Goal: Navigation & Orientation: Understand site structure

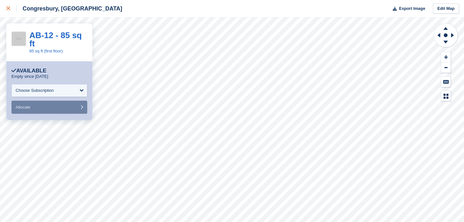
click at [10, 9] on div at bounding box center [11, 9] width 11 height 8
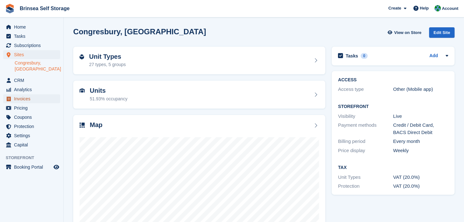
click at [28, 95] on span "Invoices" at bounding box center [33, 99] width 38 height 9
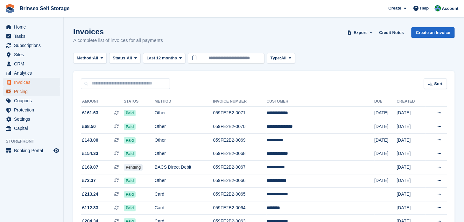
click at [28, 94] on span "Pricing" at bounding box center [33, 91] width 38 height 9
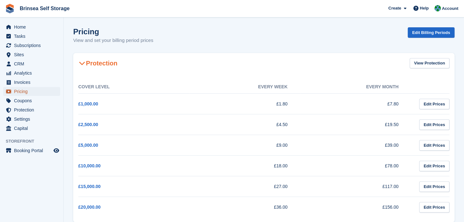
click at [28, 94] on span "Pricing" at bounding box center [33, 91] width 38 height 9
click at [36, 45] on span "Subscriptions" at bounding box center [33, 45] width 38 height 9
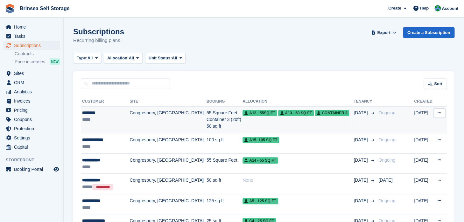
click at [139, 117] on td "Congresbury, [GEOGRAPHIC_DATA]" at bounding box center [168, 120] width 77 height 27
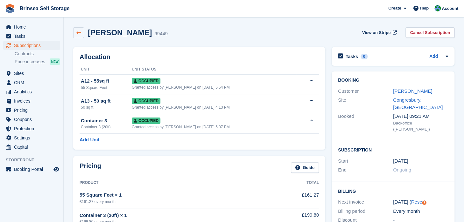
click at [81, 34] on link at bounding box center [78, 32] width 11 height 11
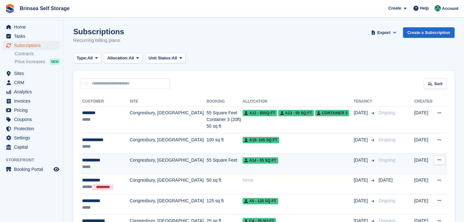
click at [119, 163] on div "**********" at bounding box center [105, 160] width 46 height 7
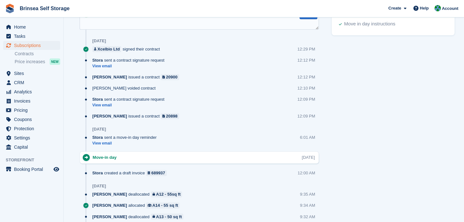
scroll to position [371, 0]
click at [158, 174] on div "689937" at bounding box center [158, 174] width 14 height 6
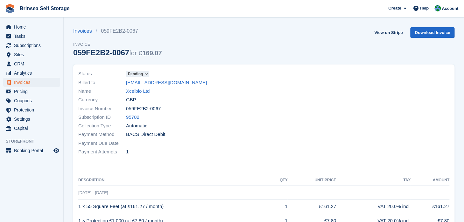
drag, startPoint x: 464, startPoint y: 72, endPoint x: 468, endPoint y: 72, distance: 4.5
click at [464, 72] on html "Brinsea Self Storage Create Subscription Invoice Contact Deal Discount Page Hel…" at bounding box center [232, 111] width 464 height 222
click at [21, 27] on span "Home" at bounding box center [33, 27] width 38 height 9
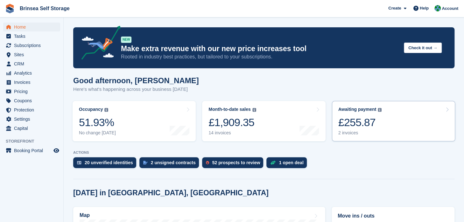
click at [365, 123] on div "£255.87" at bounding box center [360, 122] width 44 height 13
click at [286, 163] on div "1 open deal" at bounding box center [291, 162] width 25 height 5
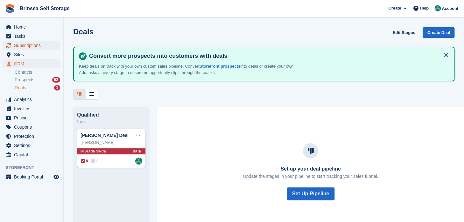
click at [25, 45] on span "Subscriptions" at bounding box center [33, 45] width 38 height 9
click at [124, 151] on div "In stage since [DATE]" at bounding box center [111, 152] width 68 height 6
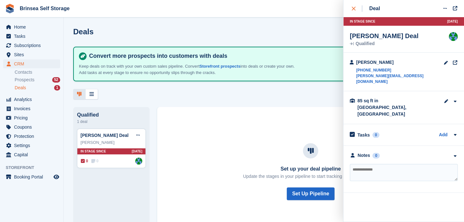
click at [350, 6] on button "close" at bounding box center [357, 8] width 14 height 17
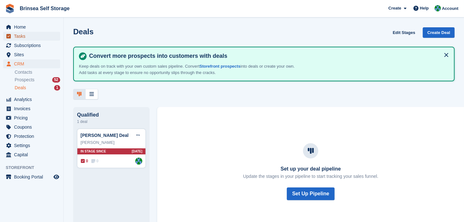
click at [20, 38] on span "Tasks" at bounding box center [33, 36] width 38 height 9
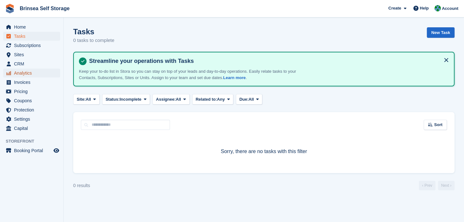
click at [23, 72] on span "Analytics" at bounding box center [33, 73] width 38 height 9
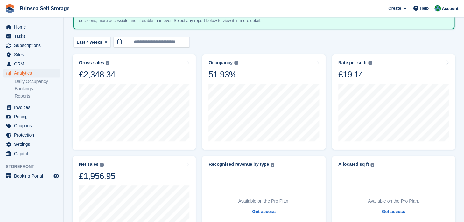
scroll to position [50, 0]
